Goal: Task Accomplishment & Management: Use online tool/utility

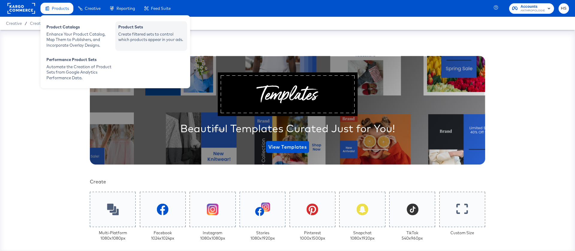
click at [140, 37] on div "Create filtered sets to control which products appear in your ads." at bounding box center [151, 36] width 66 height 11
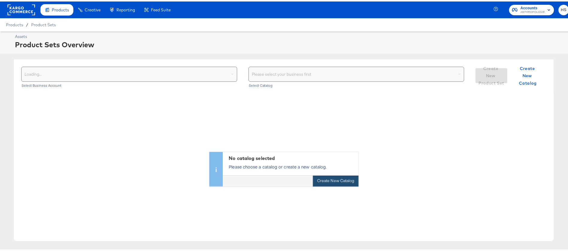
click at [337, 184] on button "Create New Catalog" at bounding box center [336, 180] width 46 height 11
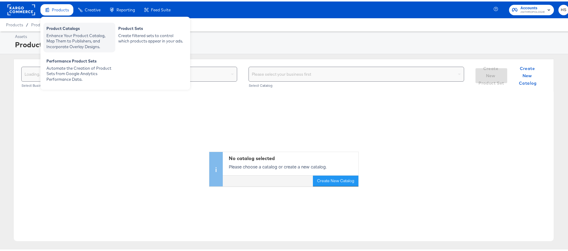
click at [66, 34] on div "Enhance Your Product Catalog, Map Them to Publishers, and Incorporate Overlay D…" at bounding box center [79, 39] width 66 height 17
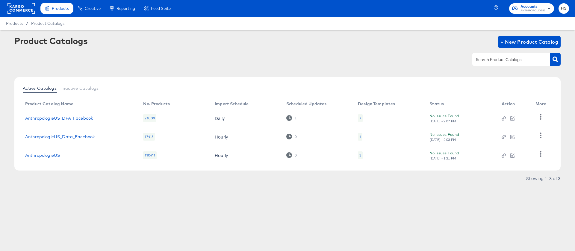
click at [82, 116] on link "AnthropologieUS_DPA_Facebook" at bounding box center [59, 118] width 68 height 5
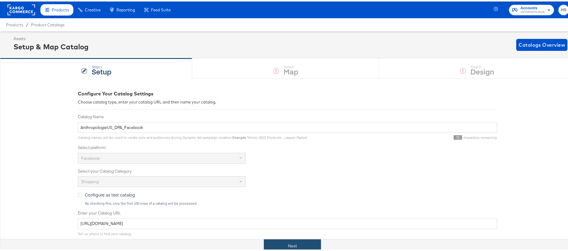
click at [289, 238] on div "Next" at bounding box center [292, 244] width 584 height 13
click at [293, 239] on button "Next" at bounding box center [292, 244] width 57 height 13
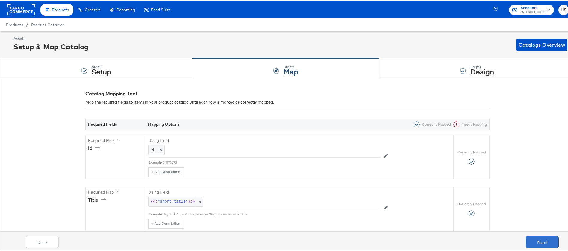
click at [528, 241] on button "Next" at bounding box center [542, 241] width 33 height 12
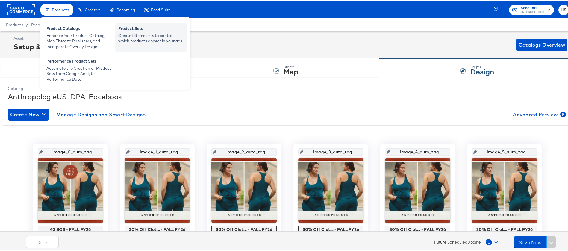
click at [146, 40] on div "Create filtered sets to control which products appear in your ads." at bounding box center [151, 36] width 66 height 11
